Goal: Find specific page/section: Find specific page/section

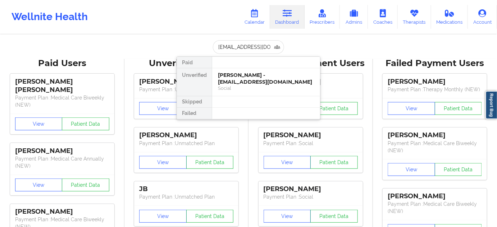
scroll to position [0, 6]
click at [238, 80] on div "[PERSON_NAME] - [EMAIL_ADDRESS][DOMAIN_NAME]" at bounding box center [266, 78] width 96 height 13
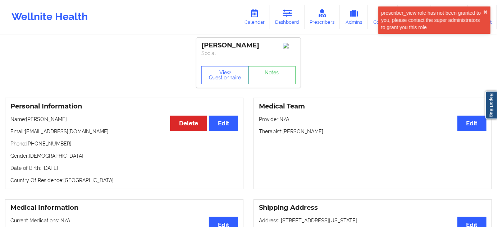
click at [44, 142] on p "Phone: [PHONE_NUMBER]" at bounding box center [123, 143] width 227 height 7
copy p "16366671506"
click at [289, 17] on icon at bounding box center [286, 13] width 9 height 8
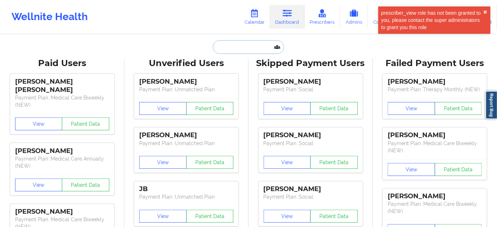
click at [256, 47] on input "text" at bounding box center [248, 47] width 71 height 14
paste input "[PERSON_NAME][EMAIL_ADDRESS][DOMAIN_NAME]"
type input "[PERSON_NAME][EMAIL_ADDRESS][DOMAIN_NAME]"
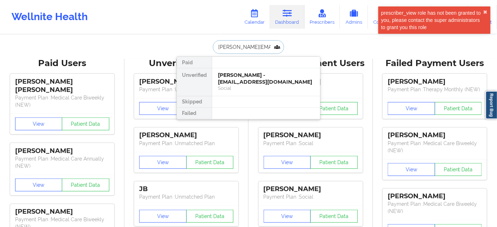
scroll to position [0, 20]
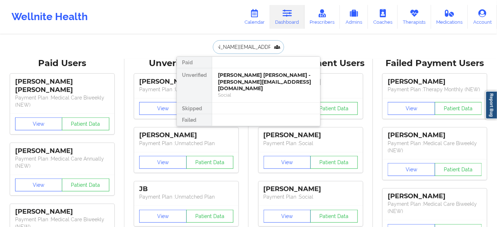
click at [244, 80] on div "[PERSON_NAME] [PERSON_NAME] - [PERSON_NAME][EMAIL_ADDRESS][DOMAIN_NAME]" at bounding box center [266, 82] width 96 height 20
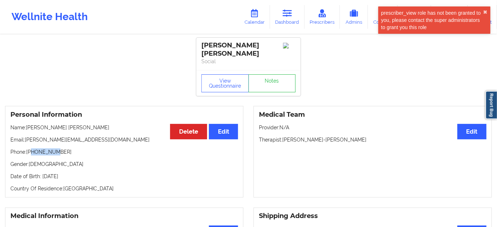
drag, startPoint x: 31, startPoint y: 146, endPoint x: 52, endPoint y: 146, distance: 21.9
click at [52, 148] on p "Phone: [PHONE_NUMBER]" at bounding box center [123, 151] width 227 height 7
drag, startPoint x: 28, startPoint y: 144, endPoint x: 88, endPoint y: 142, distance: 60.1
click at [88, 148] on p "Phone: [PHONE_NUMBER]" at bounding box center [123, 151] width 227 height 7
copy p "[PHONE_NUMBER]"
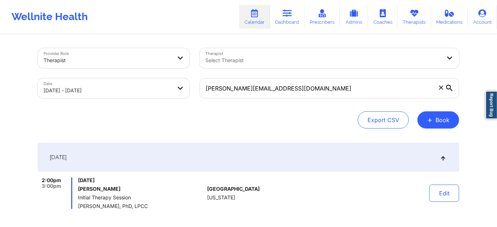
click at [134, 90] on body "Wellnite Health Calendar Dashboard Prescribers Admins Coaches Therapists Medica…" at bounding box center [248, 113] width 497 height 227
select select "2025-8"
select select "2025-9"
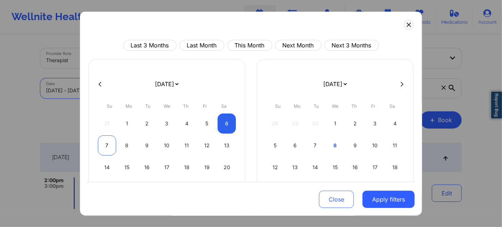
click at [102, 143] on div "7" at bounding box center [107, 145] width 18 height 20
select select "2025-8"
select select "2025-9"
click at [102, 143] on div "7" at bounding box center [107, 145] width 18 height 20
select select "2025-8"
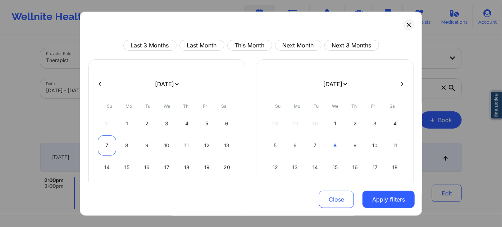
select select "2025-9"
click at [110, 144] on div "7" at bounding box center [107, 145] width 18 height 20
select select "2025-8"
select select "2025-9"
select select "2025-8"
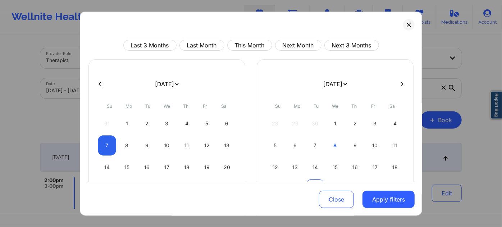
select select "2025-9"
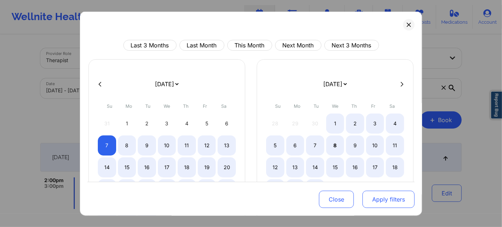
click at [375, 201] on button "Apply filters" at bounding box center [388, 199] width 52 height 17
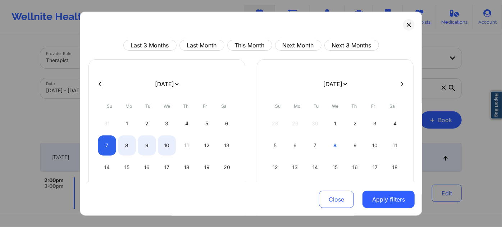
select select "2025-8"
select select "2025-9"
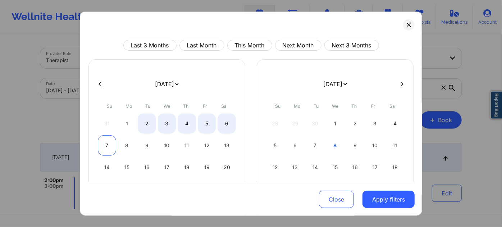
select select "2025-8"
select select "2025-9"
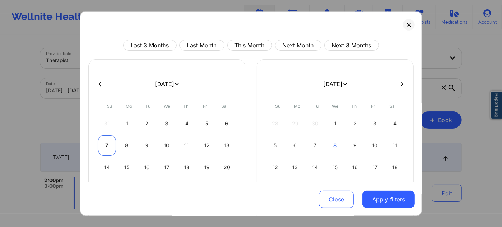
click at [111, 151] on div "7" at bounding box center [107, 145] width 18 height 20
select select "2025-8"
select select "2025-9"
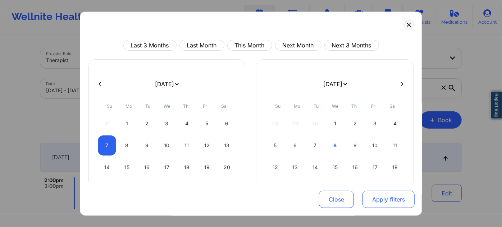
click at [377, 204] on button "Apply filters" at bounding box center [388, 199] width 52 height 17
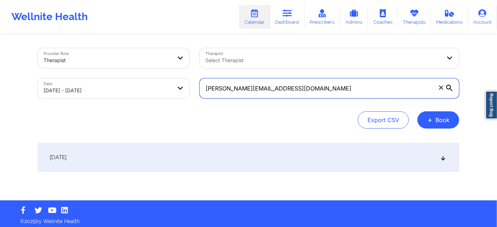
click at [304, 83] on input "tanya.nickel@twomen.com" at bounding box center [328, 88] width 259 height 20
paste input "cstahling@gmail"
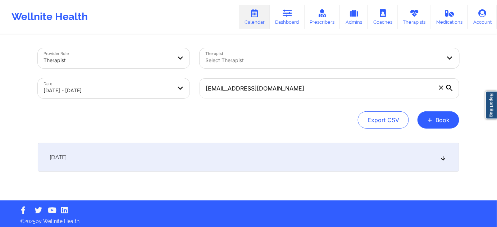
click at [248, 159] on div "September 7, 2025" at bounding box center [248, 157] width 421 height 29
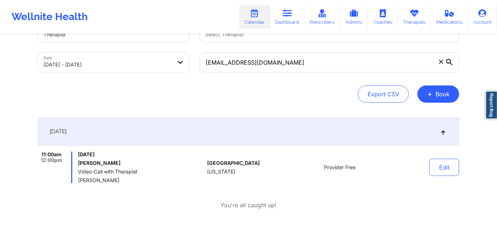
scroll to position [43, 0]
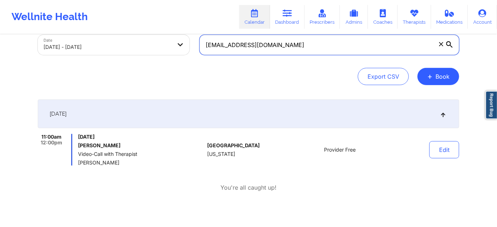
click at [272, 46] on input "cstahling@gmail.com" at bounding box center [328, 45] width 259 height 20
paste input "jackhumm64"
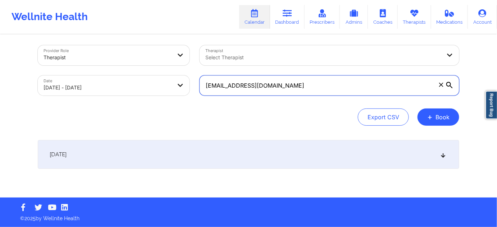
scroll to position [3, 0]
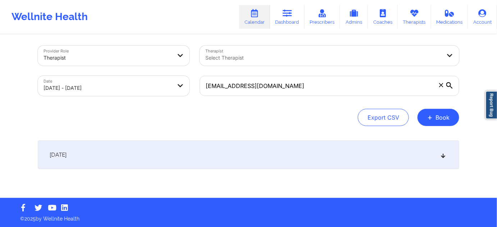
click at [236, 156] on div "September 7, 2025" at bounding box center [248, 154] width 421 height 29
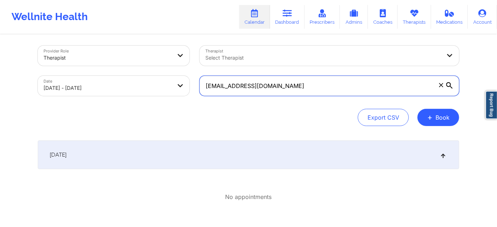
click at [292, 93] on input "jackhumm64@gmail.com" at bounding box center [328, 86] width 259 height 20
paste input "ephtheleej"
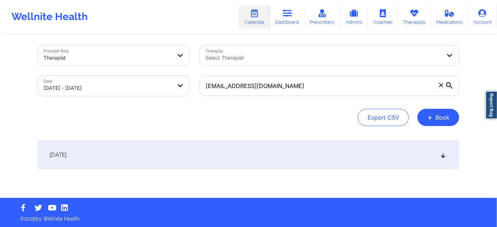
click at [266, 166] on div "September 7, 2025" at bounding box center [248, 154] width 421 height 29
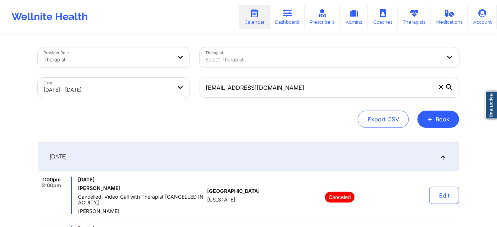
scroll to position [0, 0]
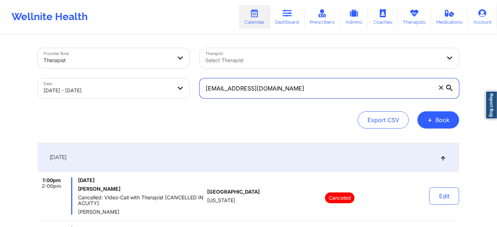
click at [282, 91] on input "jephtheleej@gmail.com" at bounding box center [328, 88] width 259 height 20
paste input "morgansvensson@yahoo"
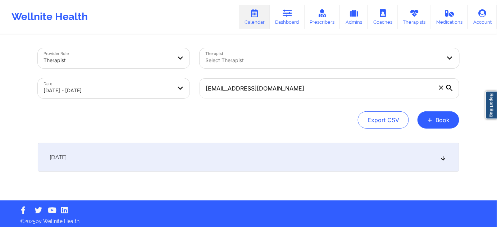
click at [244, 154] on div "September 7, 2025" at bounding box center [248, 157] width 421 height 29
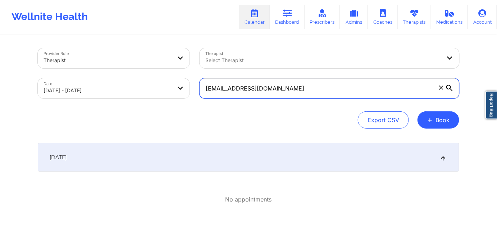
click at [327, 90] on input "morgansvensson@yahoo.com" at bounding box center [328, 88] width 259 height 20
paste input "nyc4life77@icloud"
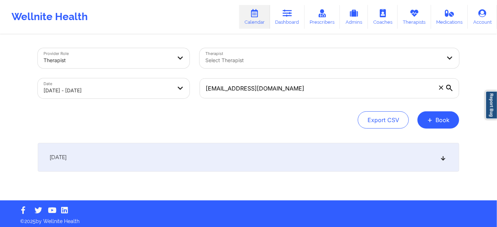
click at [260, 161] on div "September 7, 2025" at bounding box center [248, 157] width 421 height 29
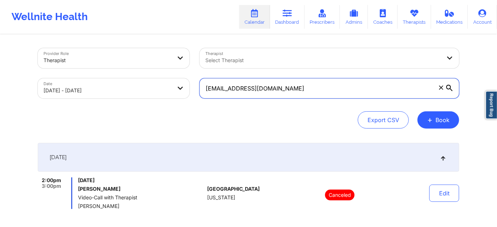
click at [342, 90] on input "nyc4life77@icloud.com" at bounding box center [328, 88] width 259 height 20
paste input "mburgoyn6@gmail"
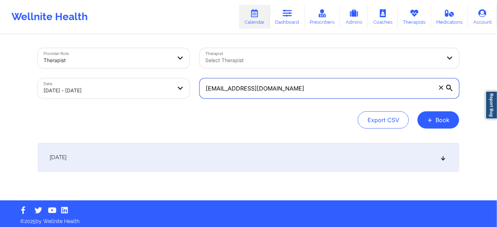
type input "mburgoyn6@gmail.com"
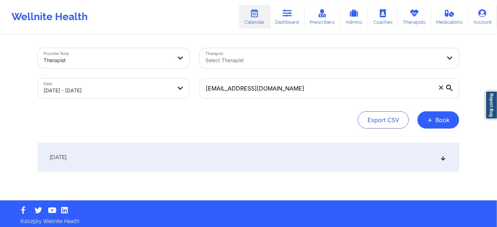
select select "2025-8"
select select "2025-9"
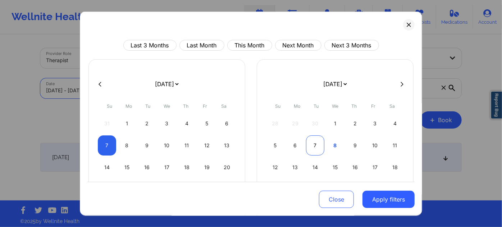
click at [318, 147] on div "7" at bounding box center [315, 145] width 18 height 20
select select "2025-9"
select select "2025-10"
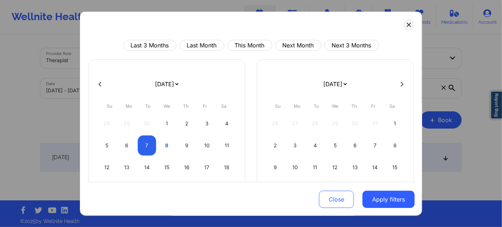
click at [318, 147] on div "4" at bounding box center [315, 145] width 18 height 20
select select "2025-9"
select select "2025-10"
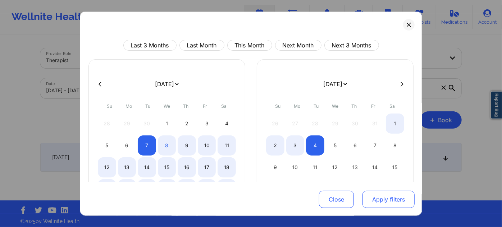
click at [373, 201] on button "Apply filters" at bounding box center [388, 199] width 52 height 17
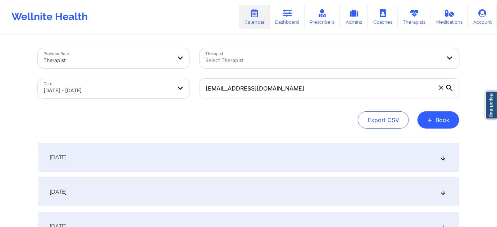
click at [159, 92] on body "Wellnite Health Calendar Dashboard Prescribers Admins Coaches Therapists Medica…" at bounding box center [248, 113] width 497 height 227
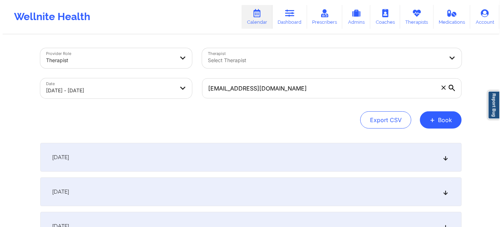
select select "2025-9"
select select "2025-10"
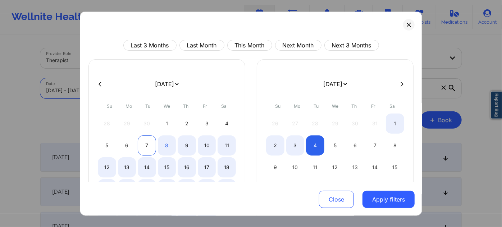
click at [148, 149] on div "7" at bounding box center [147, 145] width 18 height 20
select select "2025-9"
select select "2025-10"
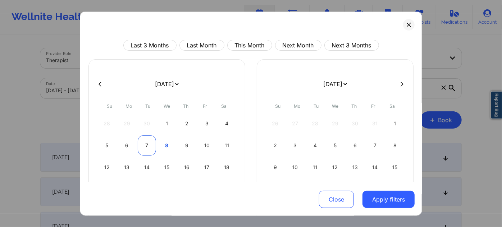
click at [148, 149] on div "7" at bounding box center [147, 145] width 18 height 20
select select "2025-9"
select select "2025-10"
select select "2025-9"
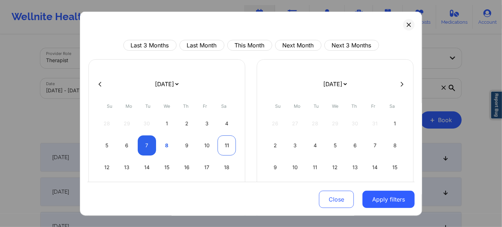
select select "2025-10"
select select "2025-9"
select select "2025-10"
select select "2025-9"
select select "2025-10"
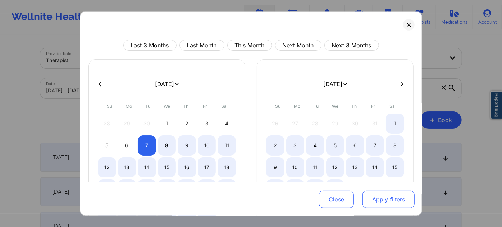
click at [385, 199] on button "Apply filters" at bounding box center [388, 199] width 52 height 17
select select "2025-9"
select select "2025-10"
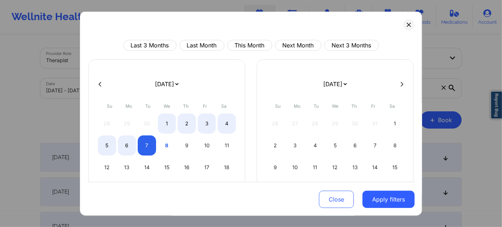
select select "2025-9"
select select "2025-10"
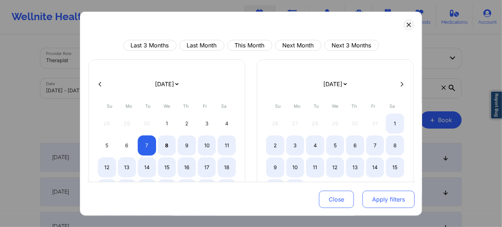
click at [384, 208] on button "Apply filters" at bounding box center [388, 199] width 52 height 17
click at [380, 202] on button "Apply filters" at bounding box center [388, 199] width 52 height 17
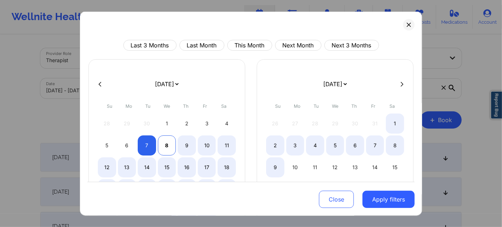
select select "2025-9"
select select "2025-10"
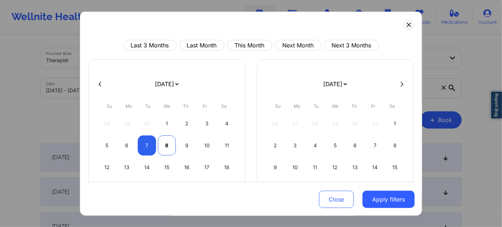
click at [158, 144] on div "8" at bounding box center [167, 145] width 18 height 20
select select "2025-9"
select select "2025-10"
click at [152, 147] on div "7" at bounding box center [147, 145] width 18 height 20
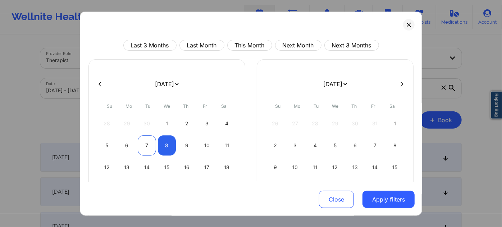
select select "2025-9"
select select "2025-10"
click at [152, 147] on div "7" at bounding box center [147, 145] width 18 height 20
select select "2025-9"
select select "2025-10"
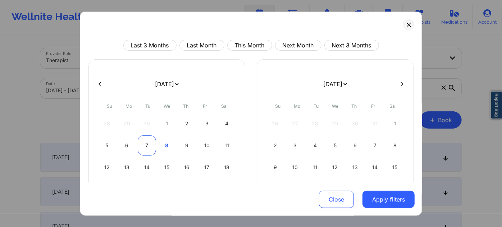
click at [145, 145] on div "7" at bounding box center [147, 145] width 18 height 20
select select "2025-9"
select select "2025-10"
click at [145, 145] on div "7" at bounding box center [147, 145] width 18 height 20
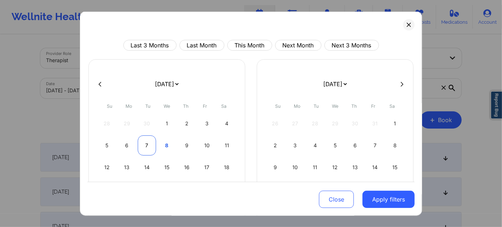
select select "2025-9"
select select "2025-10"
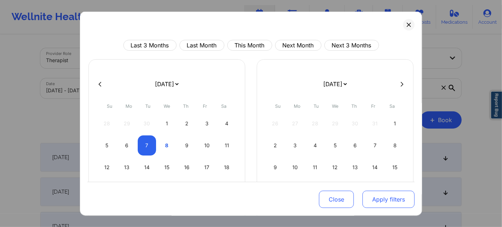
click at [380, 198] on button "Apply filters" at bounding box center [388, 199] width 52 height 17
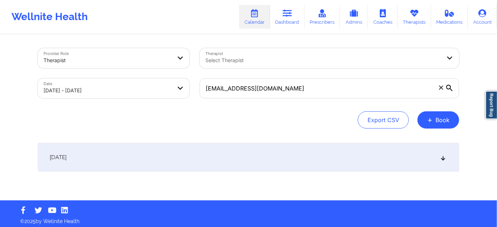
click at [177, 148] on div "October 7, 2025" at bounding box center [248, 157] width 421 height 29
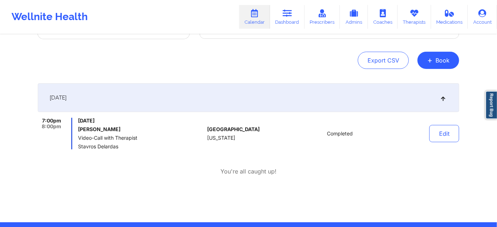
scroll to position [65, 0]
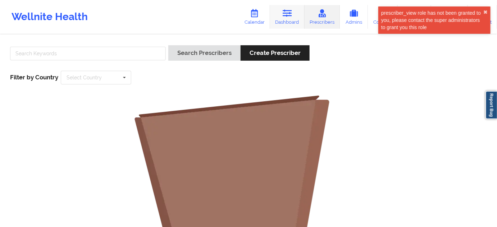
click at [296, 13] on link "Dashboard" at bounding box center [287, 17] width 34 height 24
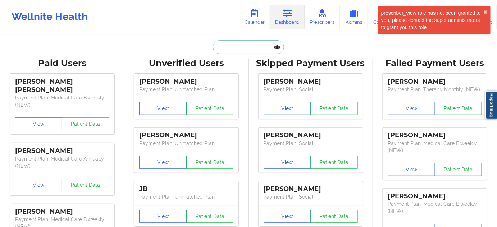
click at [227, 49] on input "text" at bounding box center [248, 47] width 71 height 14
paste input "Imani Saunderson"
type input "Imani Saunderson"
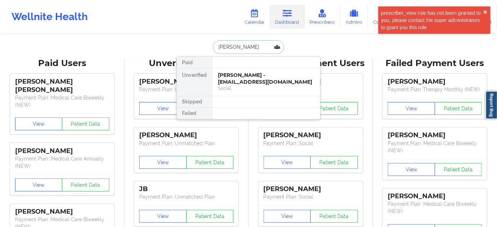
click at [231, 81] on div "Imani Saunderson - imanisaunderson@gmail.com" at bounding box center [266, 78] width 96 height 13
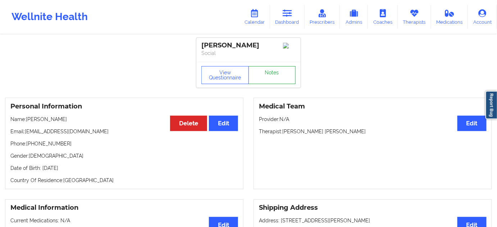
click at [271, 83] on link "Notes" at bounding box center [271, 75] width 47 height 18
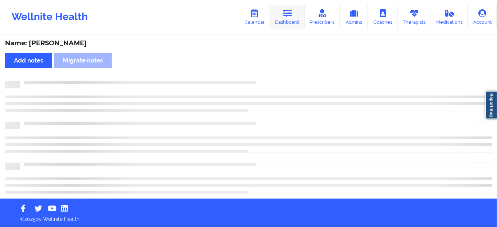
click at [282, 20] on link "Dashboard" at bounding box center [287, 17] width 34 height 24
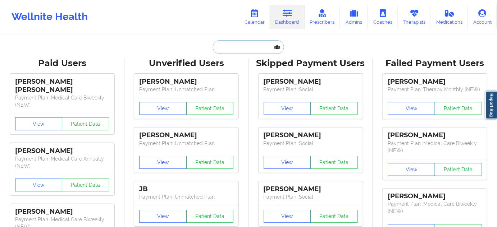
click at [241, 52] on input "text" at bounding box center [248, 47] width 71 height 14
paste input "dandelionadeline@gmail.com"
type input "dandelionadeline@gmail.com"
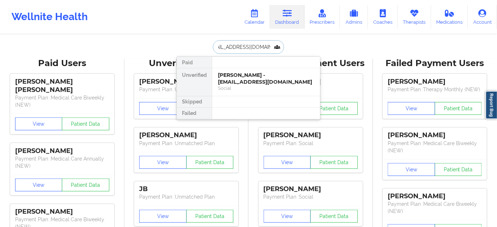
click at [230, 76] on div "Selena Adelle Fester - dandelionadeline@gmail.com" at bounding box center [266, 78] width 96 height 13
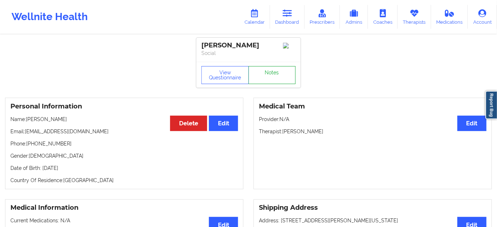
click at [259, 79] on link "Notes" at bounding box center [271, 75] width 47 height 18
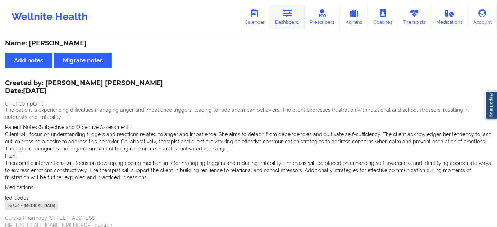
click at [283, 16] on link "Dashboard" at bounding box center [287, 17] width 34 height 24
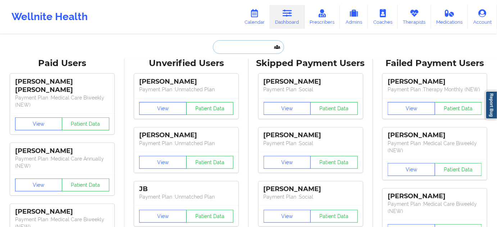
click at [239, 51] on input "text" at bounding box center [248, 47] width 71 height 14
type input "w"
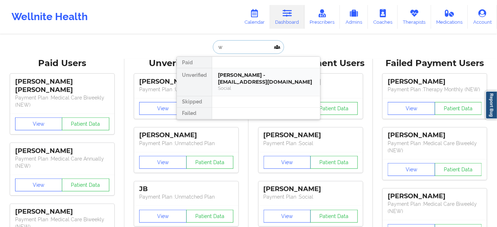
click at [240, 75] on div "Selena Adelle Fester - dandelionadeline@gmail.com" at bounding box center [266, 78] width 96 height 13
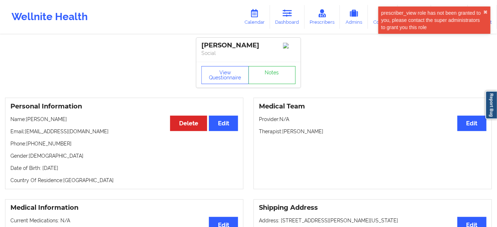
click at [54, 147] on p "Phone: +14078106124" at bounding box center [123, 143] width 227 height 7
copy p "14078106124"
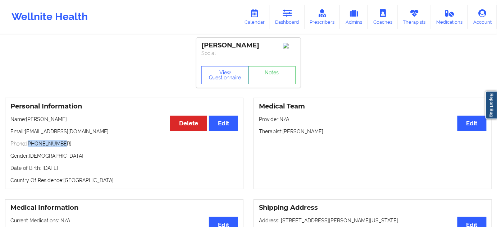
drag, startPoint x: 271, startPoint y: 44, endPoint x: 198, endPoint y: 41, distance: 73.4
click at [198, 41] on div "Selena Adelle Fester Social" at bounding box center [248, 50] width 104 height 24
copy div "Selena Adelle Fester"
click at [270, 82] on link "Notes" at bounding box center [271, 75] width 47 height 18
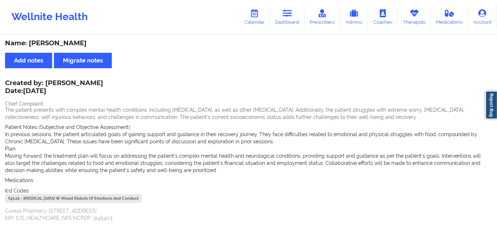
click at [9, 196] on div "F43.25 - Adjustment Disorder W Mixed Disturb Of Emotions And Conduct" at bounding box center [73, 198] width 137 height 9
click at [16, 198] on div "F43.25 - Adjustment Disorder W Mixed Disturb Of Emotions And Conduct" at bounding box center [73, 198] width 137 height 9
copy div "F43.25"
click at [283, 17] on link "Dashboard" at bounding box center [287, 17] width 34 height 24
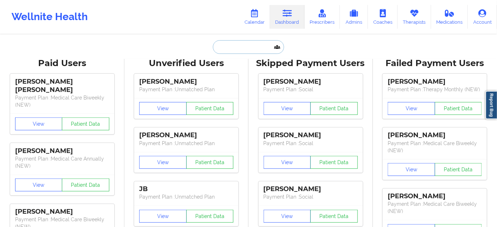
click at [252, 46] on input "text" at bounding box center [248, 47] width 71 height 14
type input "d"
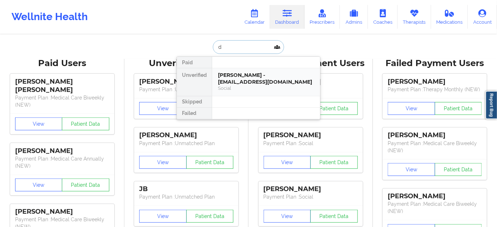
click at [246, 74] on div "Selena Adelle Fester - dandelionadeline@gmail.com" at bounding box center [266, 78] width 96 height 13
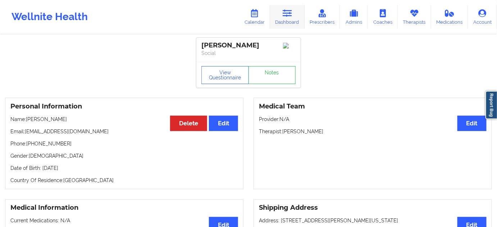
click at [280, 23] on link "Dashboard" at bounding box center [287, 17] width 34 height 24
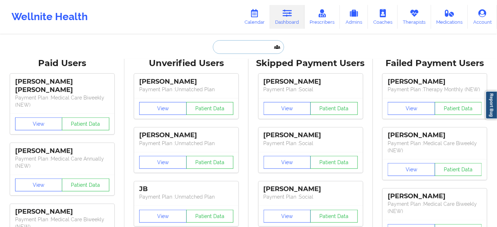
click at [251, 47] on input "text" at bounding box center [248, 47] width 71 height 14
paste input "desmondlonglam@gmail.com"
type input "desmondlonglam@gmail.com"
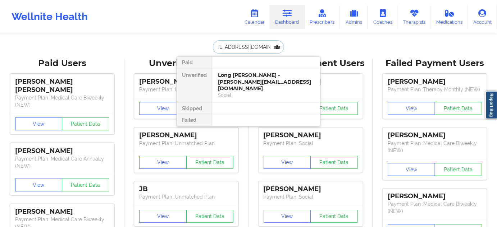
click at [243, 78] on div "Long Lam Chu - desmondlonglam@gmail.com" at bounding box center [266, 82] width 96 height 20
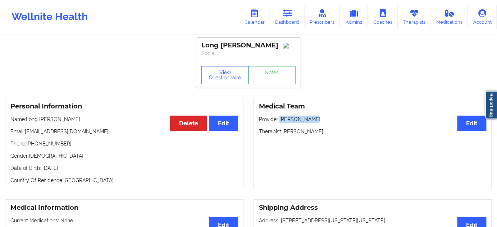
drag, startPoint x: 281, startPoint y: 120, endPoint x: 320, endPoint y: 120, distance: 38.8
click at [320, 120] on p "Provider: Amy Halanski" at bounding box center [372, 119] width 227 height 7
copy p "Amy Halanski"
drag, startPoint x: 289, startPoint y: 24, endPoint x: 288, endPoint y: 18, distance: 6.6
click at [289, 24] on link "Dashboard" at bounding box center [287, 17] width 34 height 24
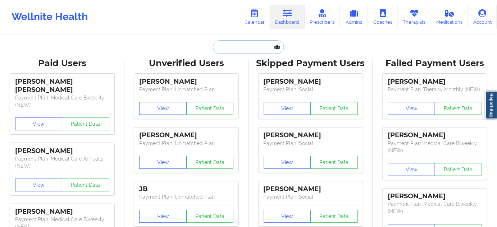
click at [232, 45] on input "text" at bounding box center [248, 47] width 71 height 14
paste input "LISE VAN DEN HOEK"
type input "LISE VAN DEN HOEK"
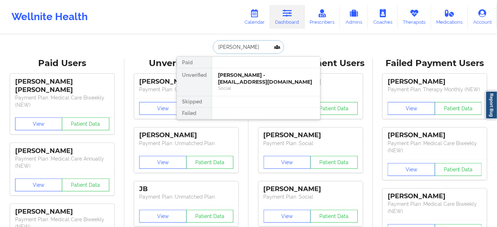
click at [239, 77] on div "Elise van den Hoek - eliseavandenhoek@gmail.com" at bounding box center [266, 78] width 96 height 13
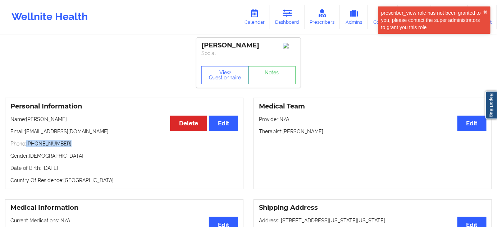
drag, startPoint x: 28, startPoint y: 146, endPoint x: 74, endPoint y: 144, distance: 46.0
click at [74, 144] on p "Phone: +1919-717-9228" at bounding box center [123, 143] width 227 height 7
copy p "+1919-717-9228"
click at [296, 23] on link "Dashboard" at bounding box center [287, 17] width 34 height 24
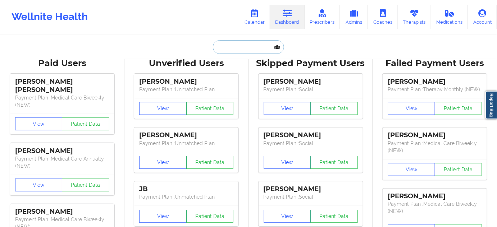
click at [248, 51] on input "text" at bounding box center [248, 47] width 71 height 14
paste input "rakurang42@gmail.com"
type input "rakurang42@gmail.com"
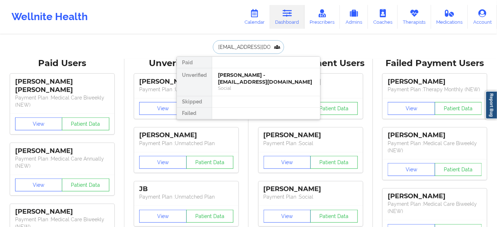
click at [241, 86] on div "Social" at bounding box center [266, 88] width 96 height 6
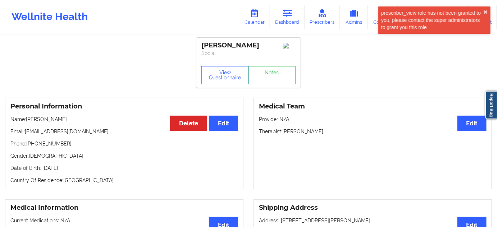
drag, startPoint x: 249, startPoint y: 43, endPoint x: 195, endPoint y: 40, distance: 54.0
copy div "Stella Akurang"
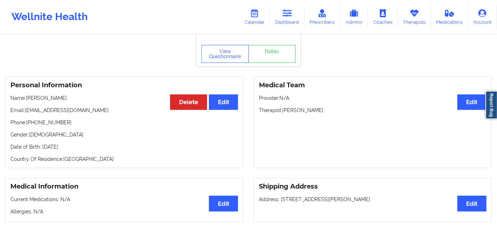
scroll to position [22, 0]
drag, startPoint x: 282, startPoint y: 112, endPoint x: 344, endPoint y: 110, distance: 61.5
click at [339, 110] on p "Therapist: Sabrina Yolanda Byirt" at bounding box center [372, 109] width 227 height 7
copy p "Sabrina Yolanda Byirt"
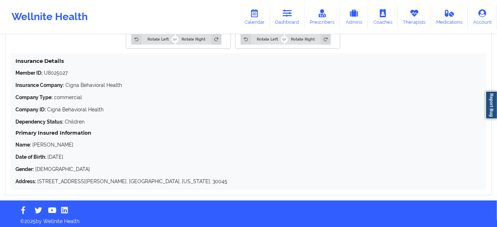
scroll to position [697, 0]
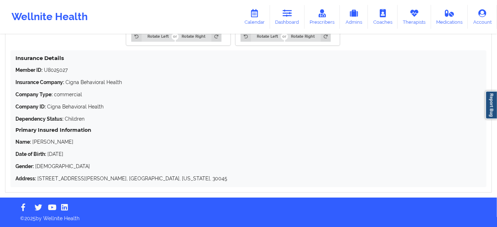
click at [57, 70] on p "Member ID: U8025027" at bounding box center [248, 69] width 466 height 7
copy p "U8025027"
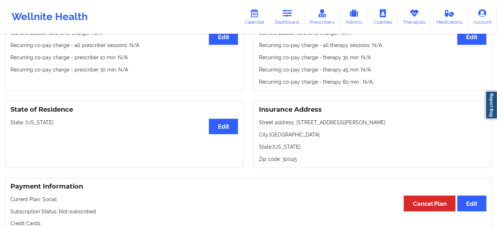
scroll to position [262, 0]
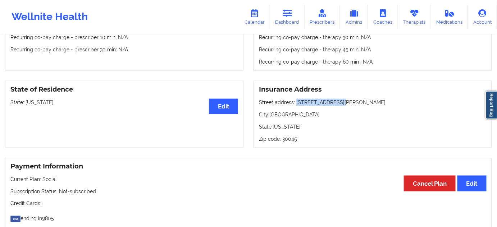
drag, startPoint x: 294, startPoint y: 103, endPoint x: 336, endPoint y: 107, distance: 42.2
click at [335, 102] on p "Street address: 1109 Tumlin Ct SE, Lawrenceville, GA 30045, USA" at bounding box center [372, 102] width 227 height 7
copy p "1109 Tumlin Ct SE"
click at [290, 116] on p "City: Lawrenceville" at bounding box center [372, 114] width 227 height 7
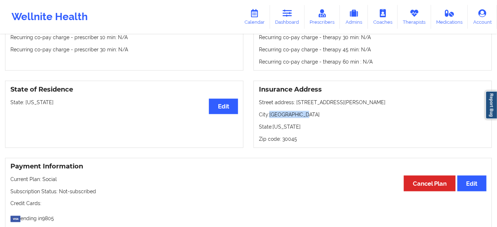
copy p "Lawrenceville"
click at [295, 140] on p "Zip code: 30045" at bounding box center [372, 138] width 227 height 7
click at [291, 142] on p "Zip code: 30045" at bounding box center [372, 138] width 227 height 7
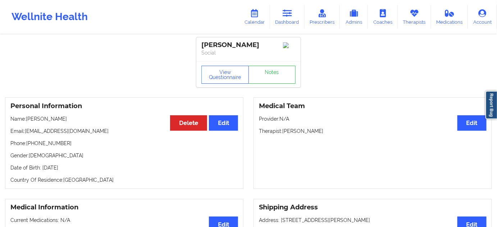
scroll to position [0, 0]
click at [277, 80] on link "Notes" at bounding box center [271, 75] width 47 height 18
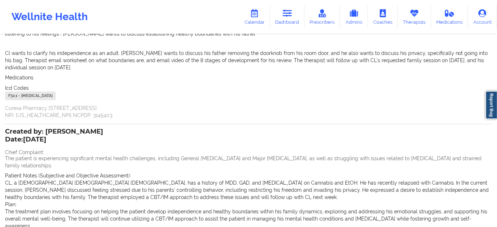
scroll to position [157, 0]
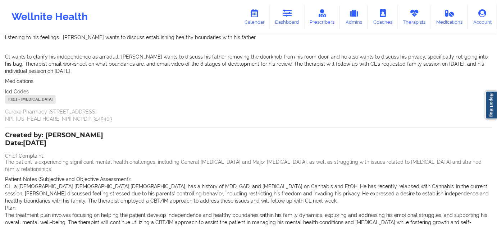
click at [15, 101] on div "F32.1 - Major Depressive Disorder, Single Episode, Moderate" at bounding box center [30, 99] width 51 height 9
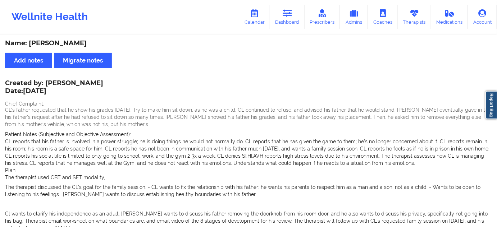
scroll to position [0, 0]
click at [290, 16] on icon at bounding box center [286, 13] width 9 height 8
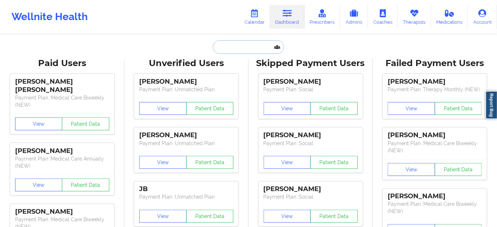
click at [248, 49] on input "text" at bounding box center [248, 47] width 71 height 14
type input "s"
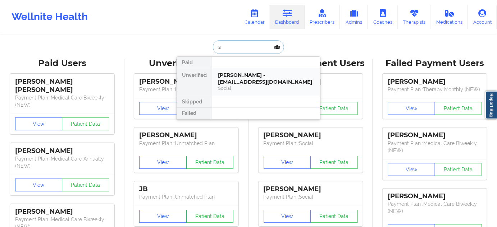
click at [246, 69] on div "Stella Akurang - rakurang42@gmail.com Social" at bounding box center [266, 82] width 108 height 28
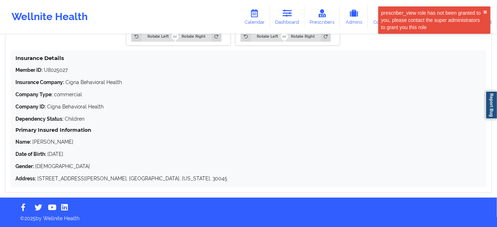
scroll to position [697, 0]
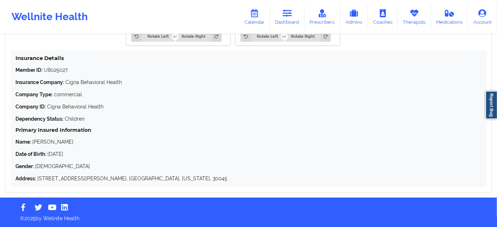
drag, startPoint x: 32, startPoint y: 141, endPoint x: 78, endPoint y: 139, distance: 45.3
click at [76, 138] on div "Primary Insured Information Name: Rodney Akurang Date of Birth: 07/23/2001 Gend…" at bounding box center [248, 154] width 466 height 55
